Goal: Task Accomplishment & Management: Manage account settings

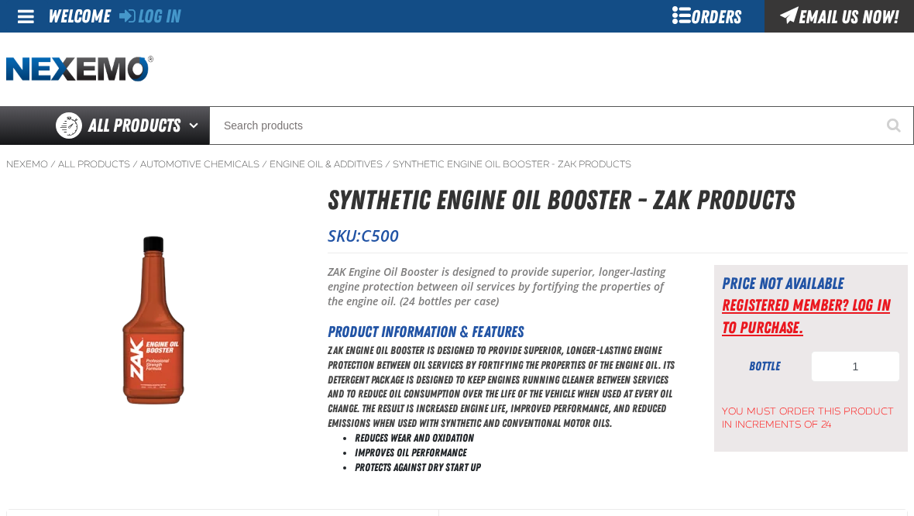
click at [752, 330] on link "Registered Member? Log In to purchase." at bounding box center [806, 315] width 168 height 41
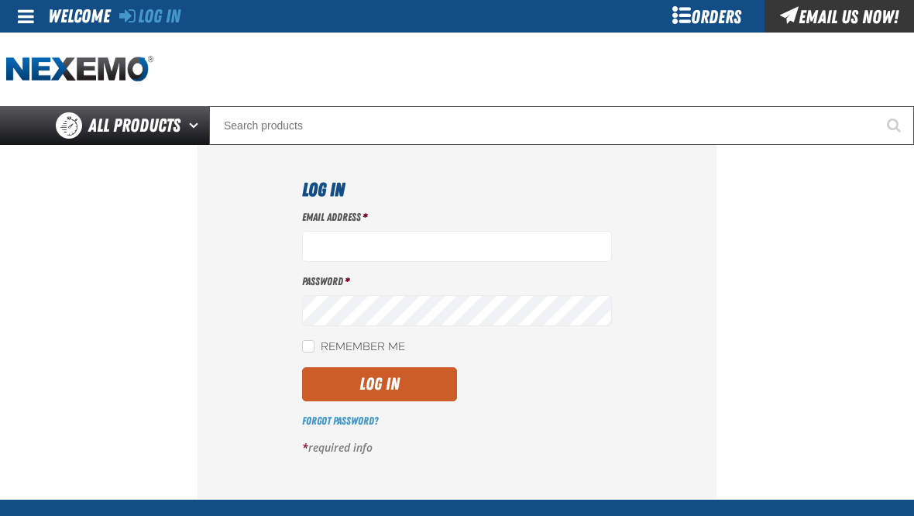
click at [576, 386] on div "Log In" at bounding box center [457, 384] width 310 height 34
click at [31, 22] on span at bounding box center [26, 16] width 16 height 19
click at [33, 45] on link "Log In Log In" at bounding box center [33, 46] width 41 height 15
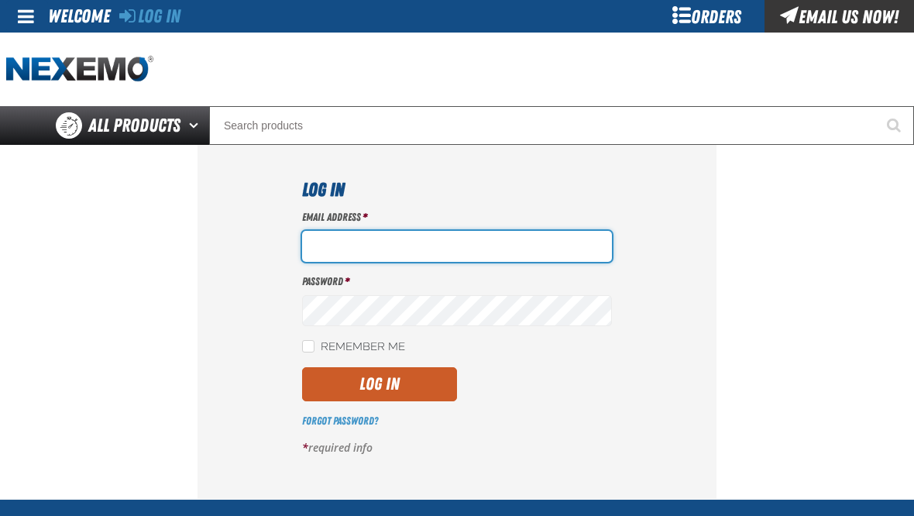
type input "robcorrao@gmail.com"
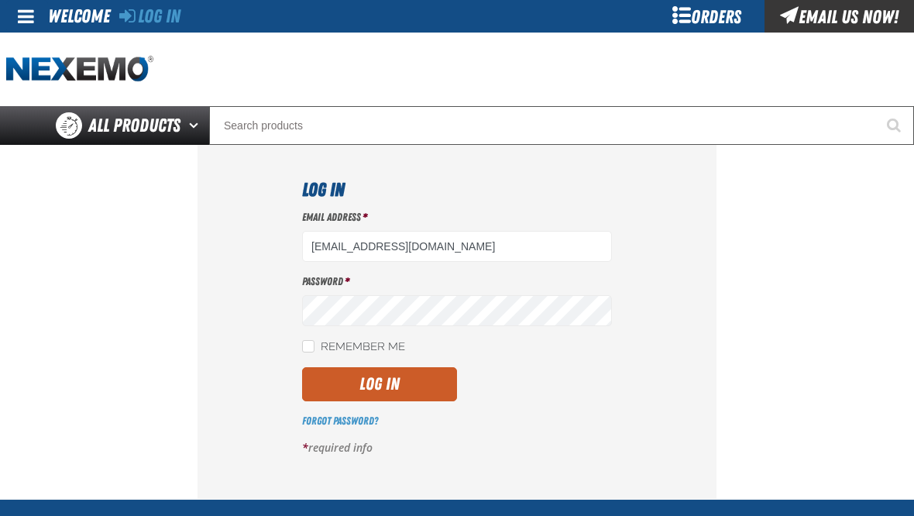
click at [352, 441] on p "* required info" at bounding box center [457, 448] width 310 height 15
click at [348, 414] on link "Forgot Password?" at bounding box center [340, 420] width 76 height 12
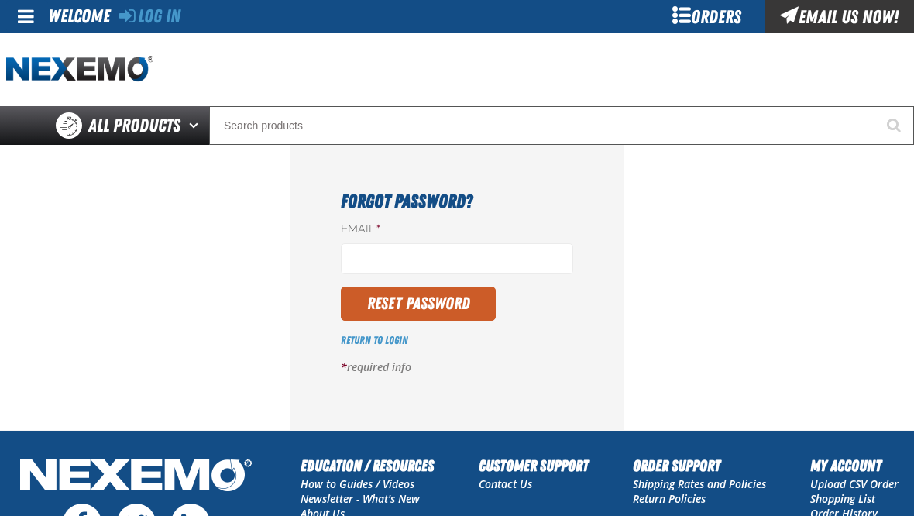
click at [256, 295] on section "Forgot Password? Email * Reset Password Return to [GEOGRAPHIC_DATA] * required …" at bounding box center [456, 287] width 901 height 285
